Goal: Transaction & Acquisition: Purchase product/service

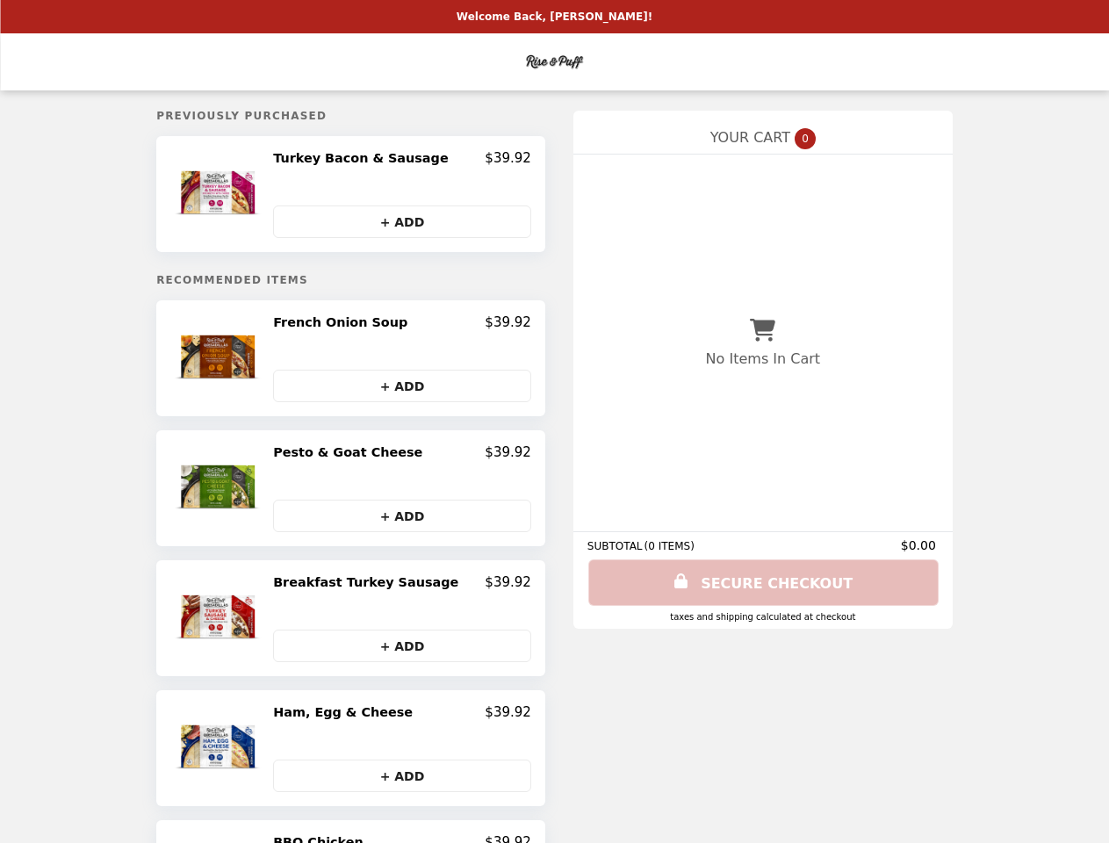
click at [243, 196] on img at bounding box center [220, 194] width 92 height 88
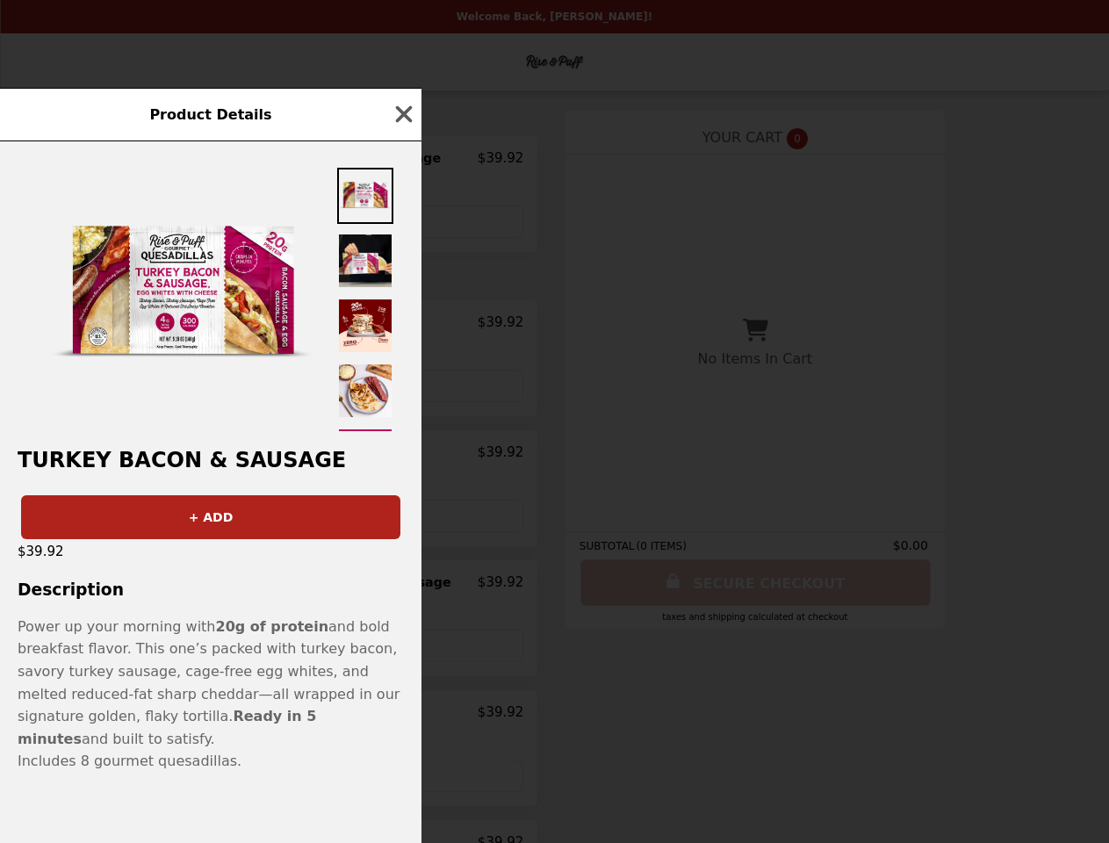
click at [402, 161] on div "Product Details Turkey Bacon & Sausage + ADD $39.92 Description Power up your m…" at bounding box center [554, 421] width 1109 height 843
click at [402, 223] on div at bounding box center [210, 286] width 421 height 290
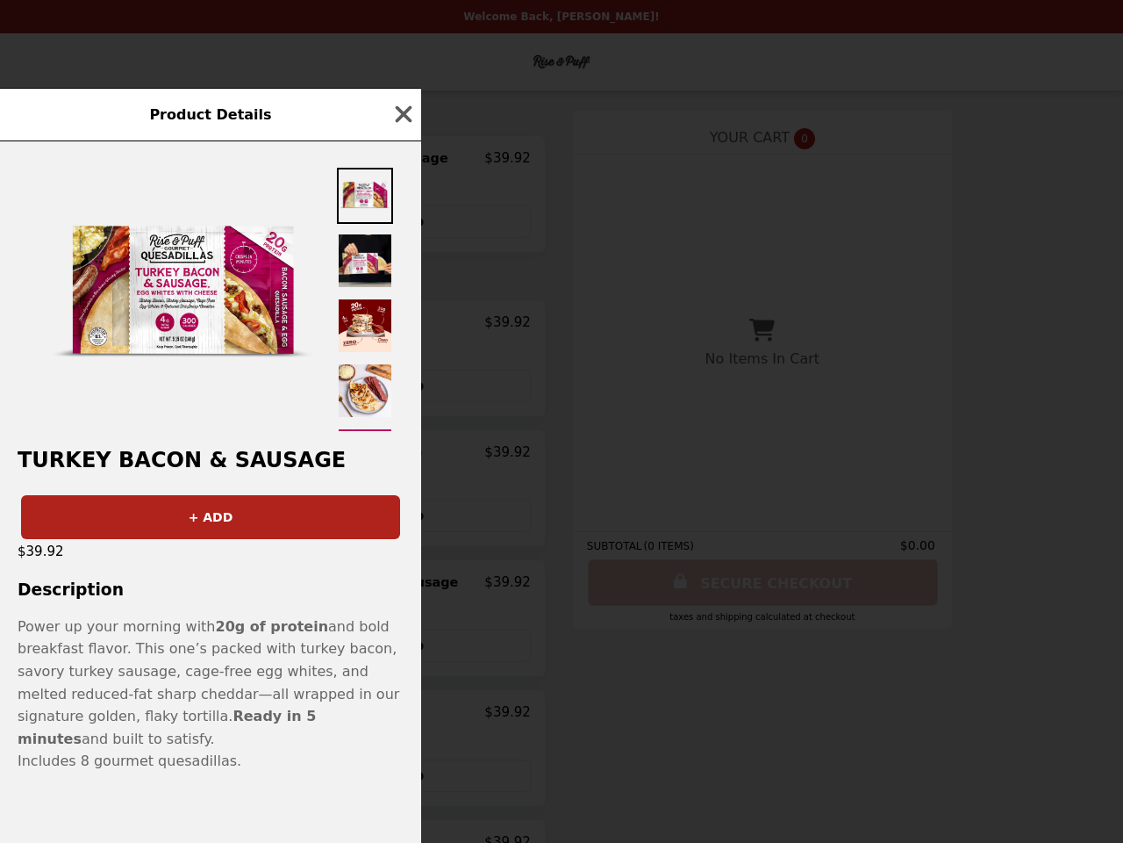
click at [243, 362] on img at bounding box center [182, 294] width 263 height 263
click at [402, 326] on div at bounding box center [210, 286] width 421 height 290
click at [402, 389] on div at bounding box center [210, 286] width 421 height 290
click at [243, 491] on div "Product Details Turkey Bacon & Sausage + ADD $39.92 Description Power up your m…" at bounding box center [561, 421] width 1123 height 843
click at [402, 456] on div "Product Details Turkey Bacon & Sausage + ADD $39.92 Description Power up your m…" at bounding box center [561, 421] width 1123 height 843
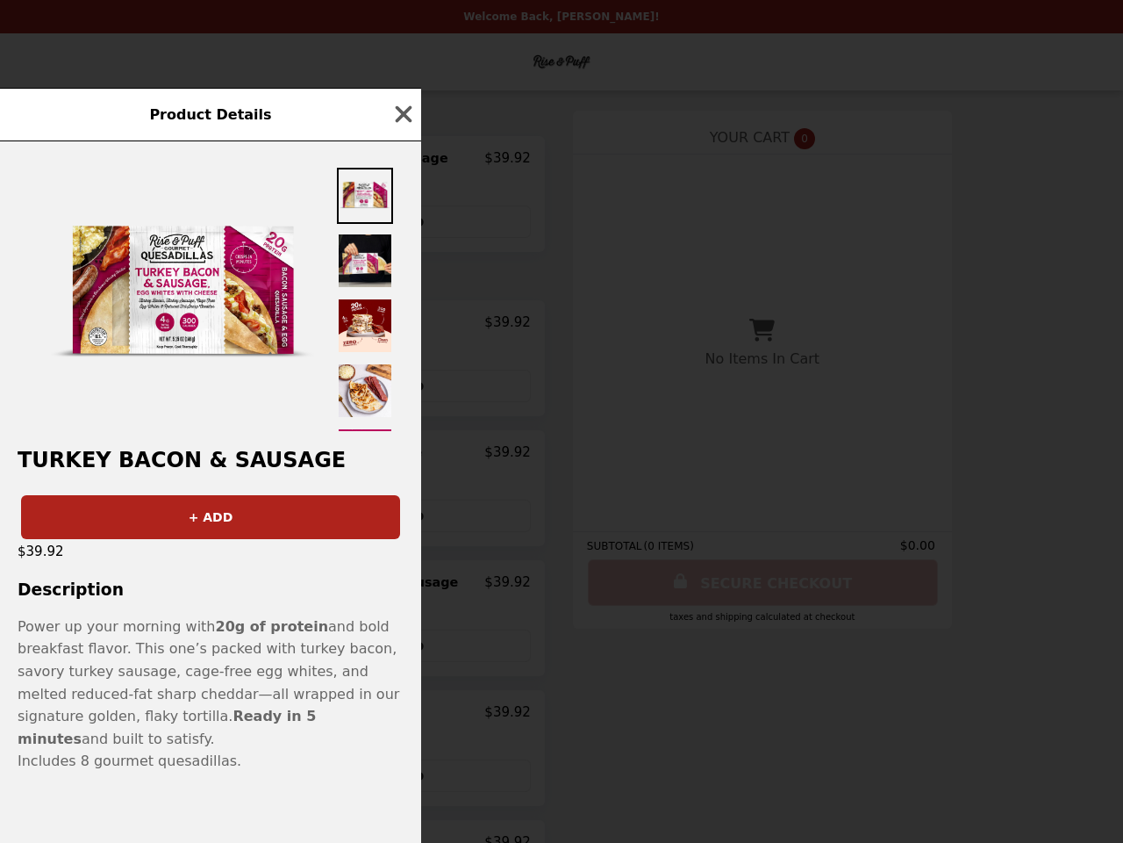
click at [402, 519] on button "+ ADD" at bounding box center [402, 515] width 258 height 32
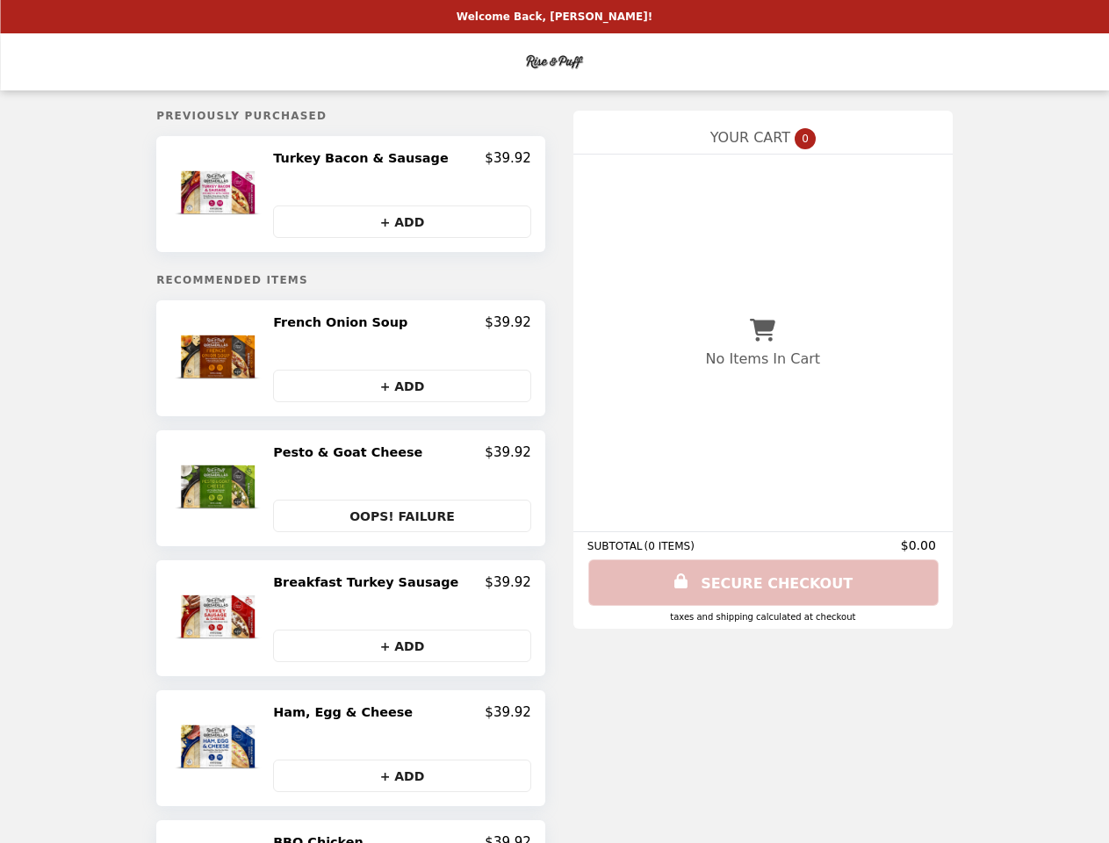
click at [243, 621] on img at bounding box center [220, 618] width 92 height 88
